Goal: Find specific page/section

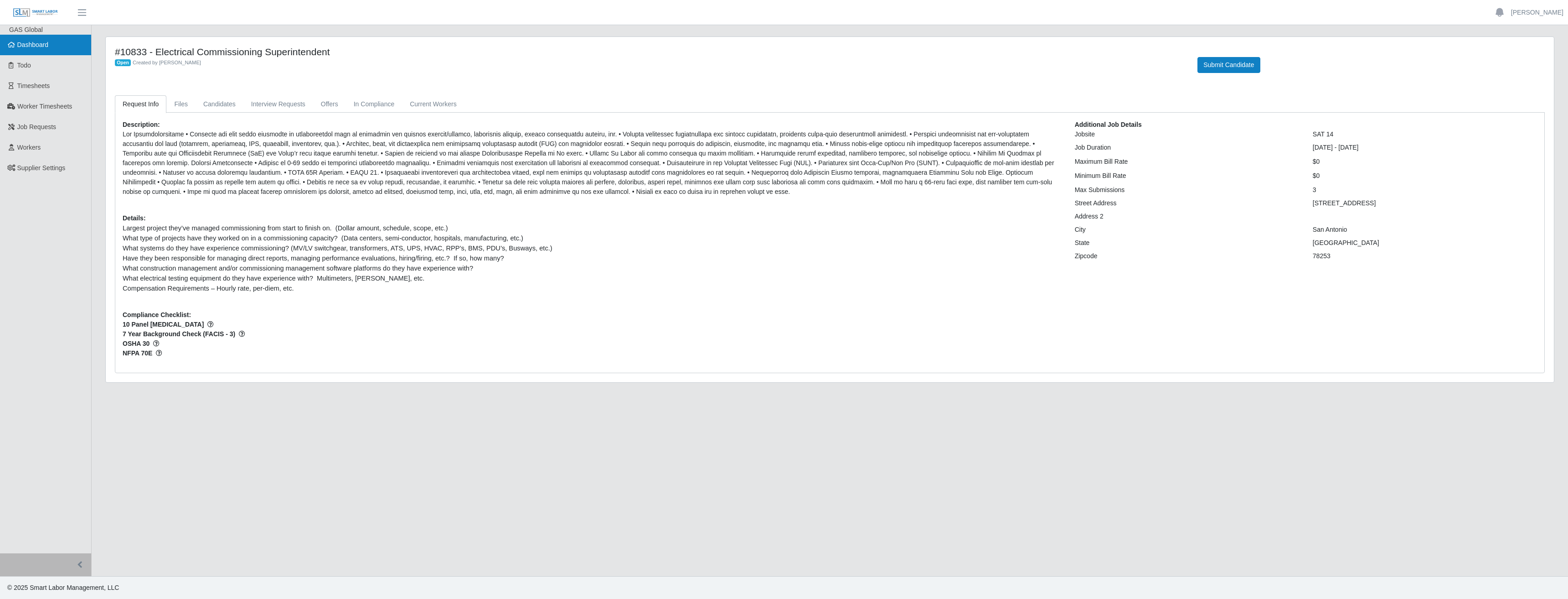
click at [34, 50] on link "Dashboard" at bounding box center [45, 45] width 91 height 20
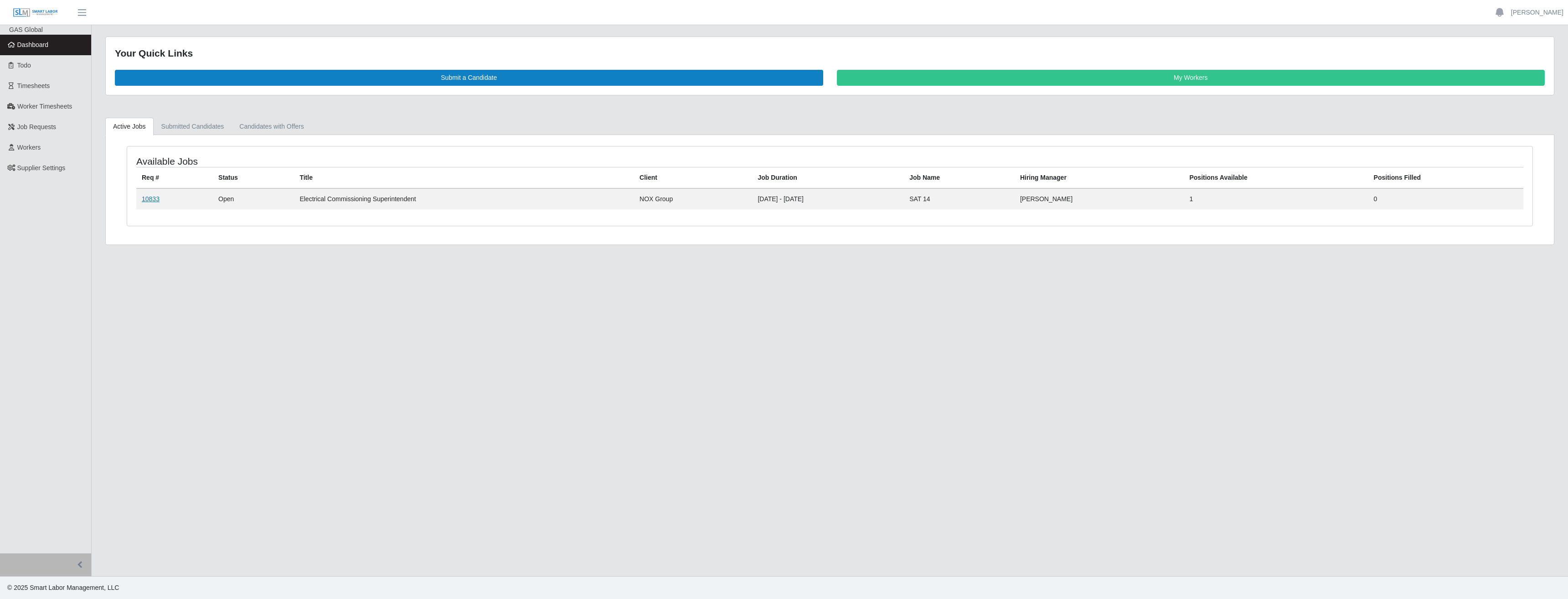
click at [146, 199] on link "10833" at bounding box center [150, 198] width 18 height 7
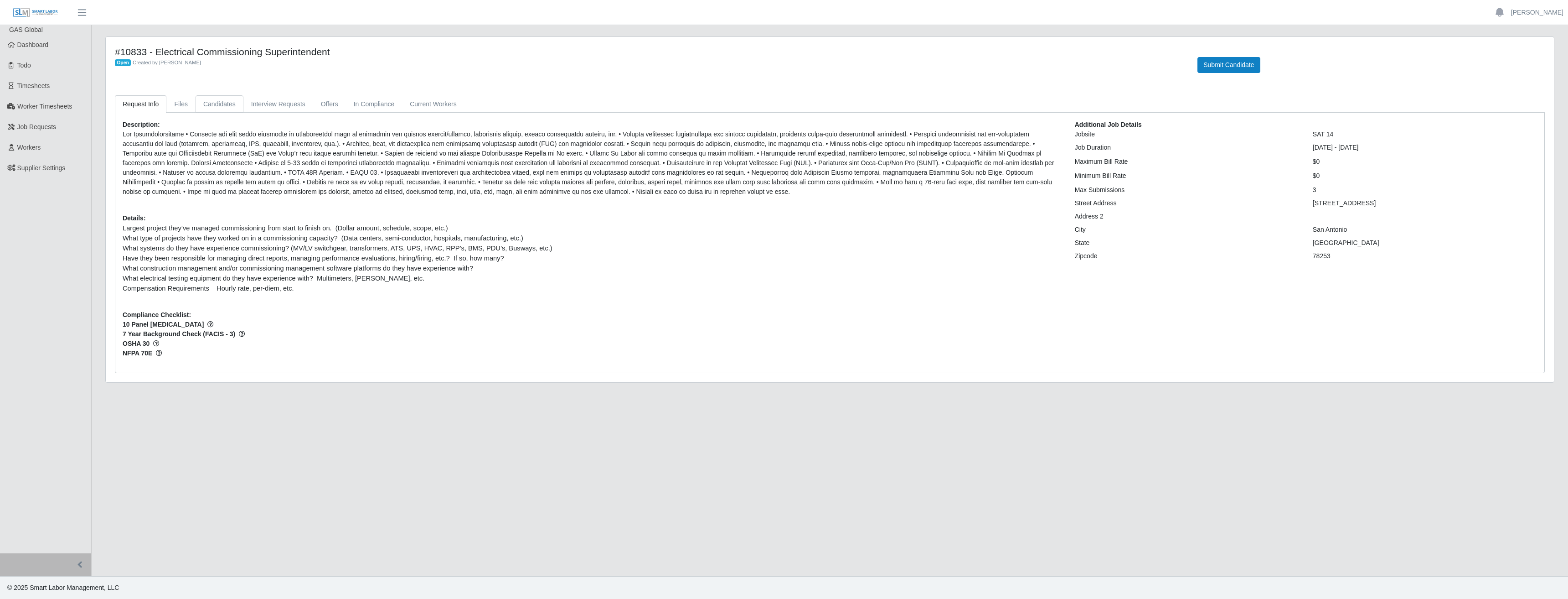
click at [226, 102] on link "Candidates" at bounding box center [220, 104] width 48 height 18
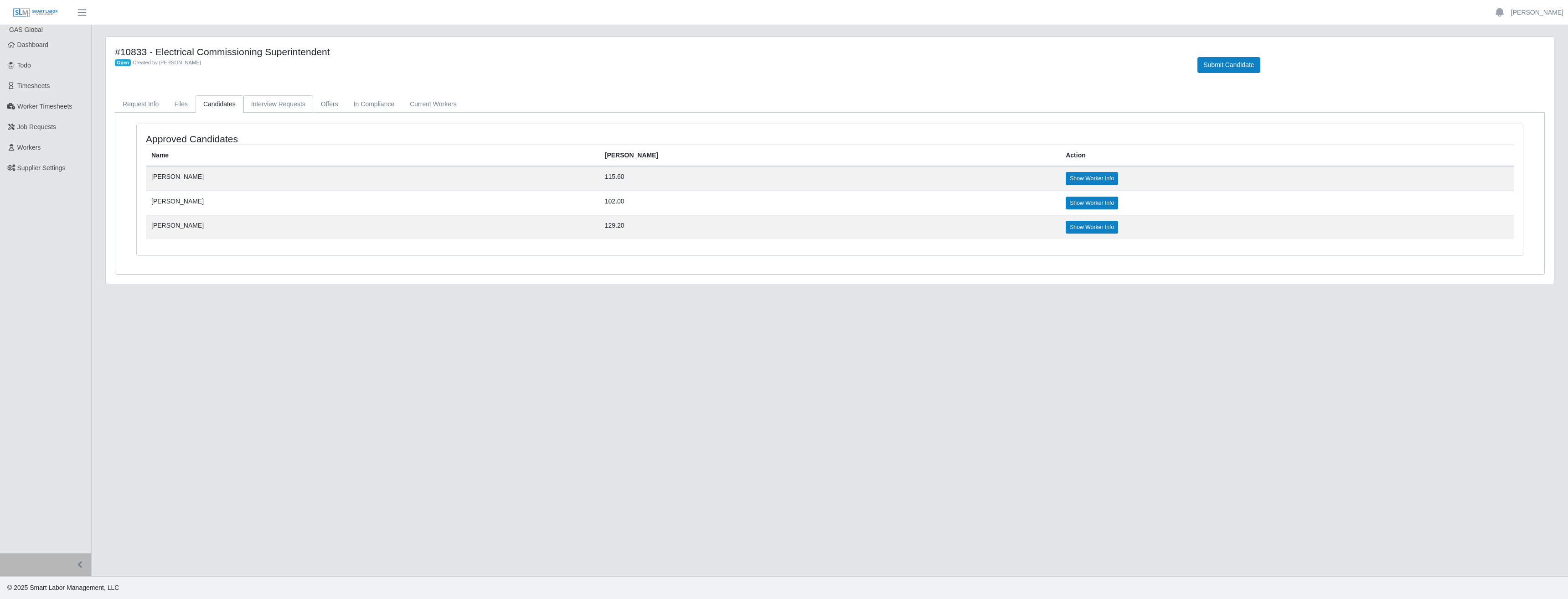
click at [263, 105] on link "Interview Requests" at bounding box center [278, 104] width 69 height 18
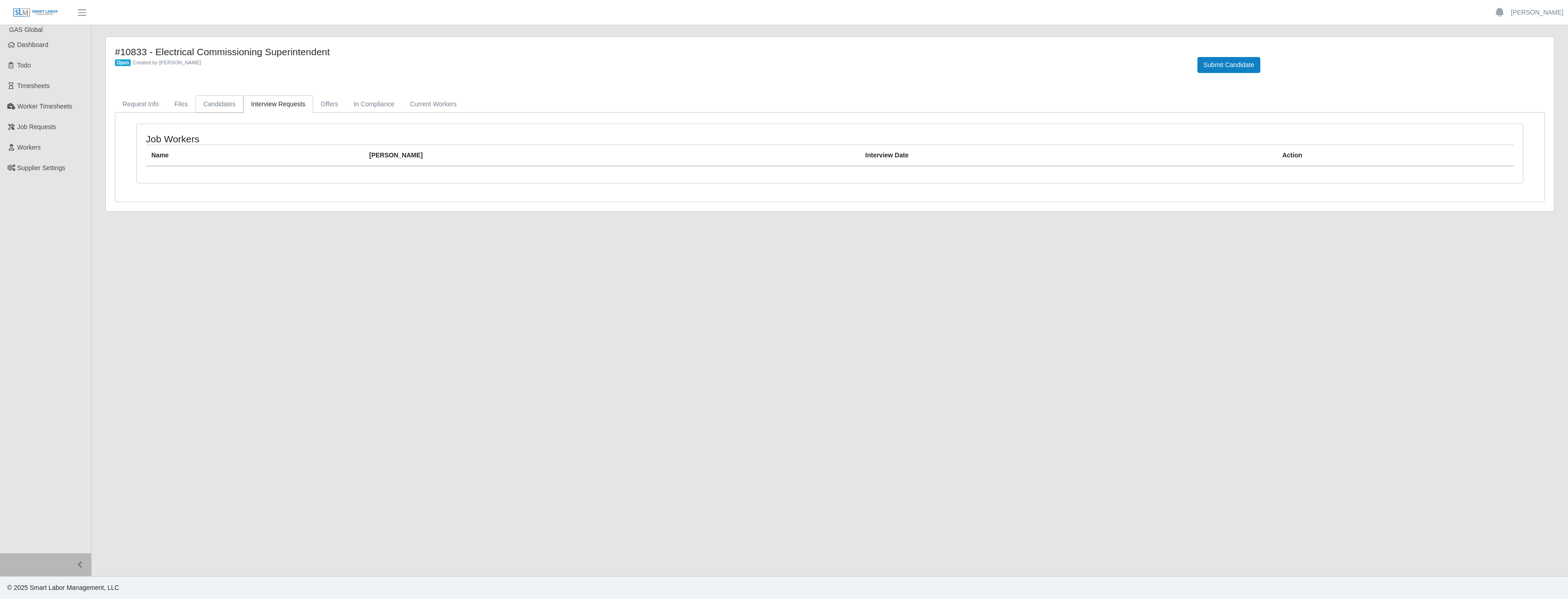
click at [229, 109] on link "Candidates" at bounding box center [220, 104] width 48 height 18
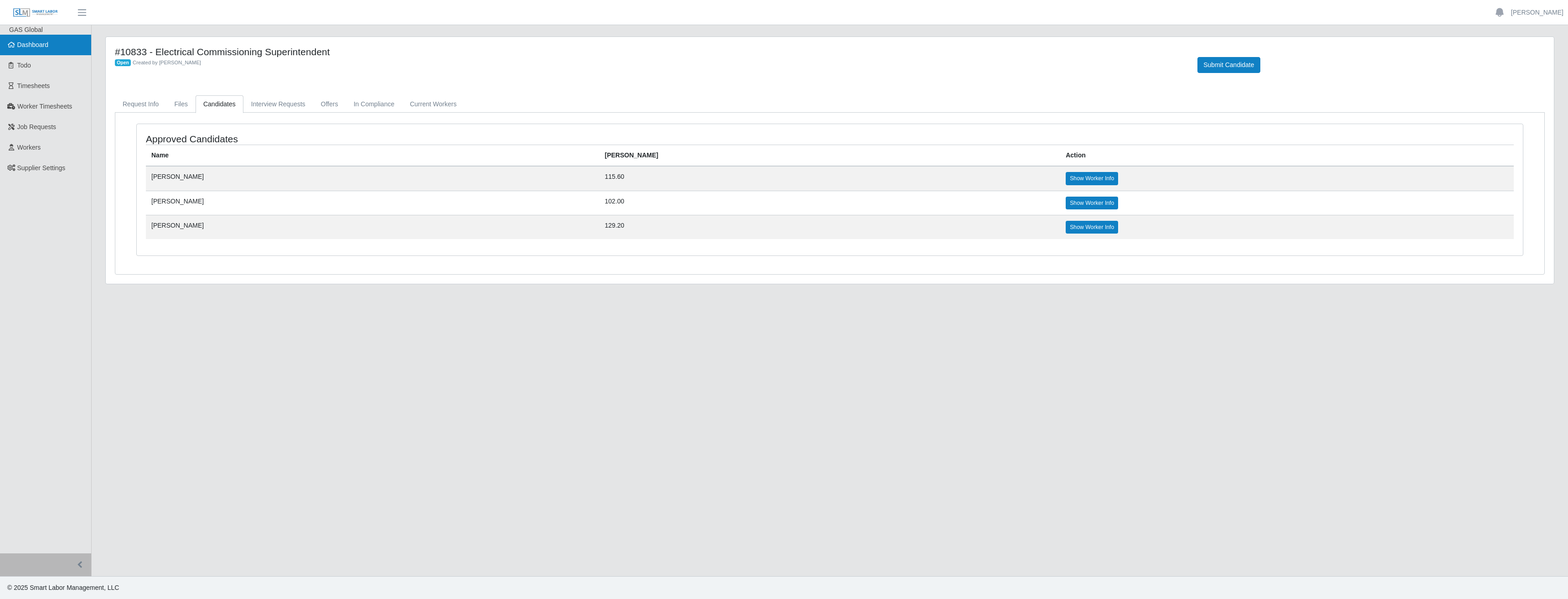
click at [23, 45] on span "Dashboard" at bounding box center [32, 45] width 31 height 7
